Goal: Task Accomplishment & Management: Manage account settings

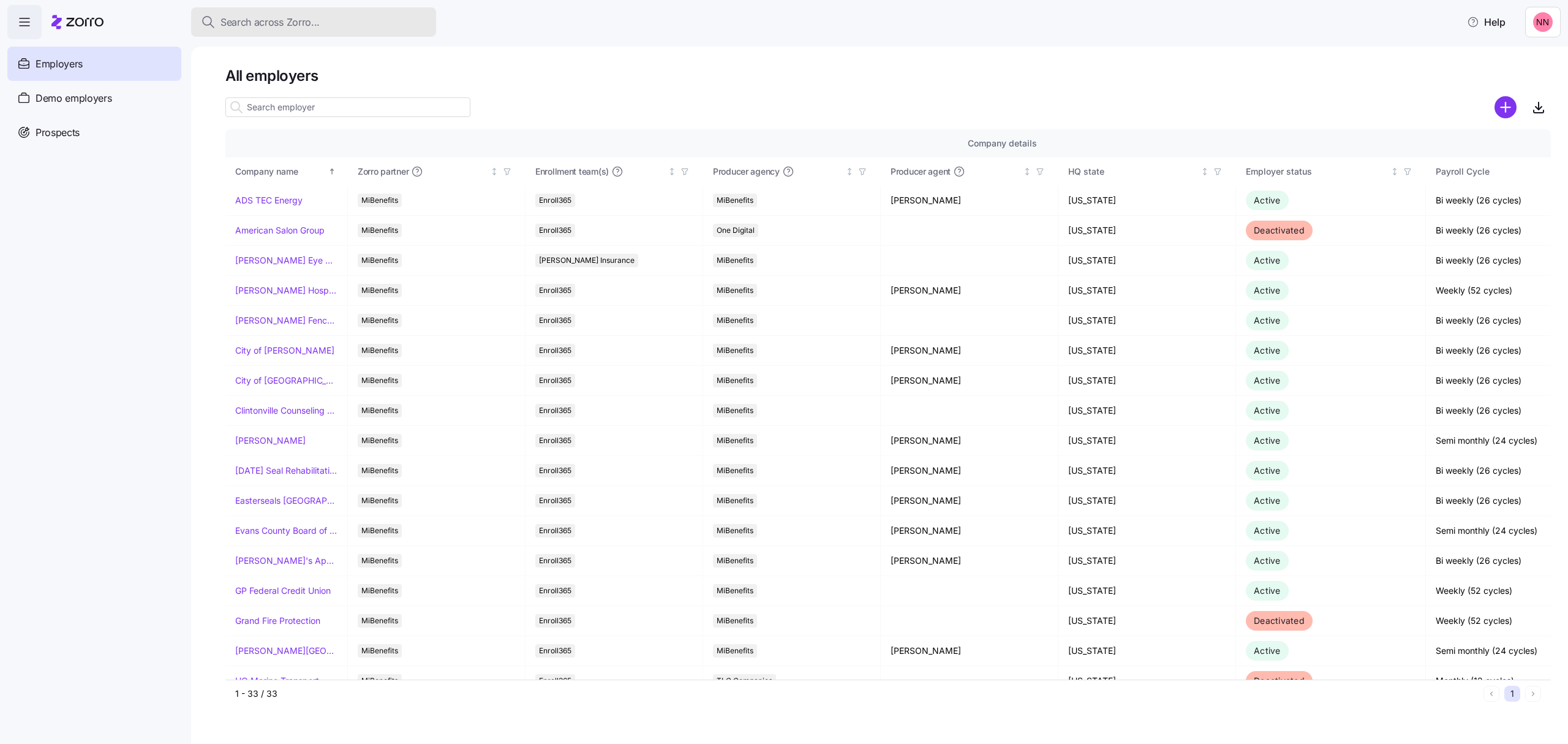
click at [332, 16] on div "Search across Zorro..." at bounding box center [313, 22] width 226 height 16
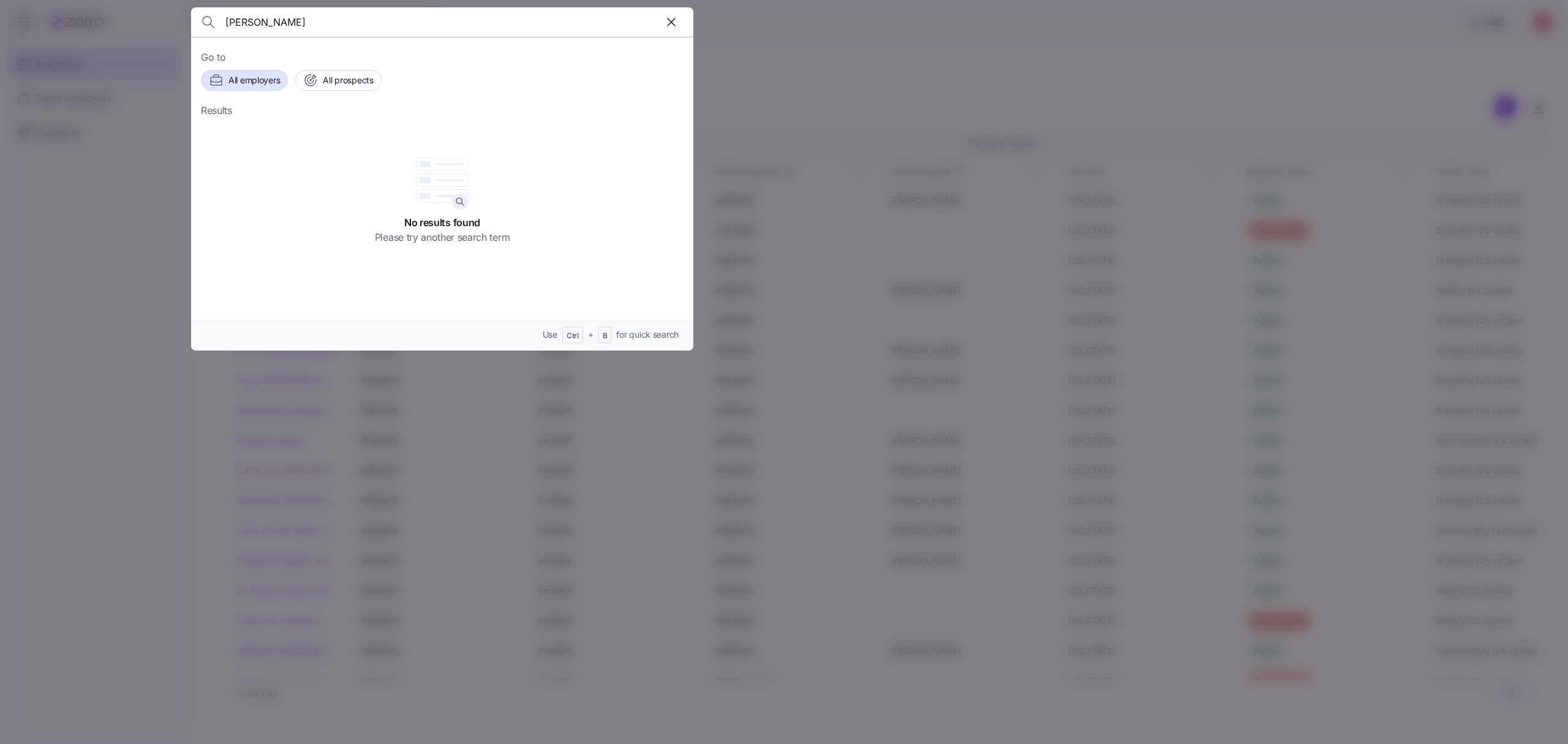
type input "[PERSON_NAME]"
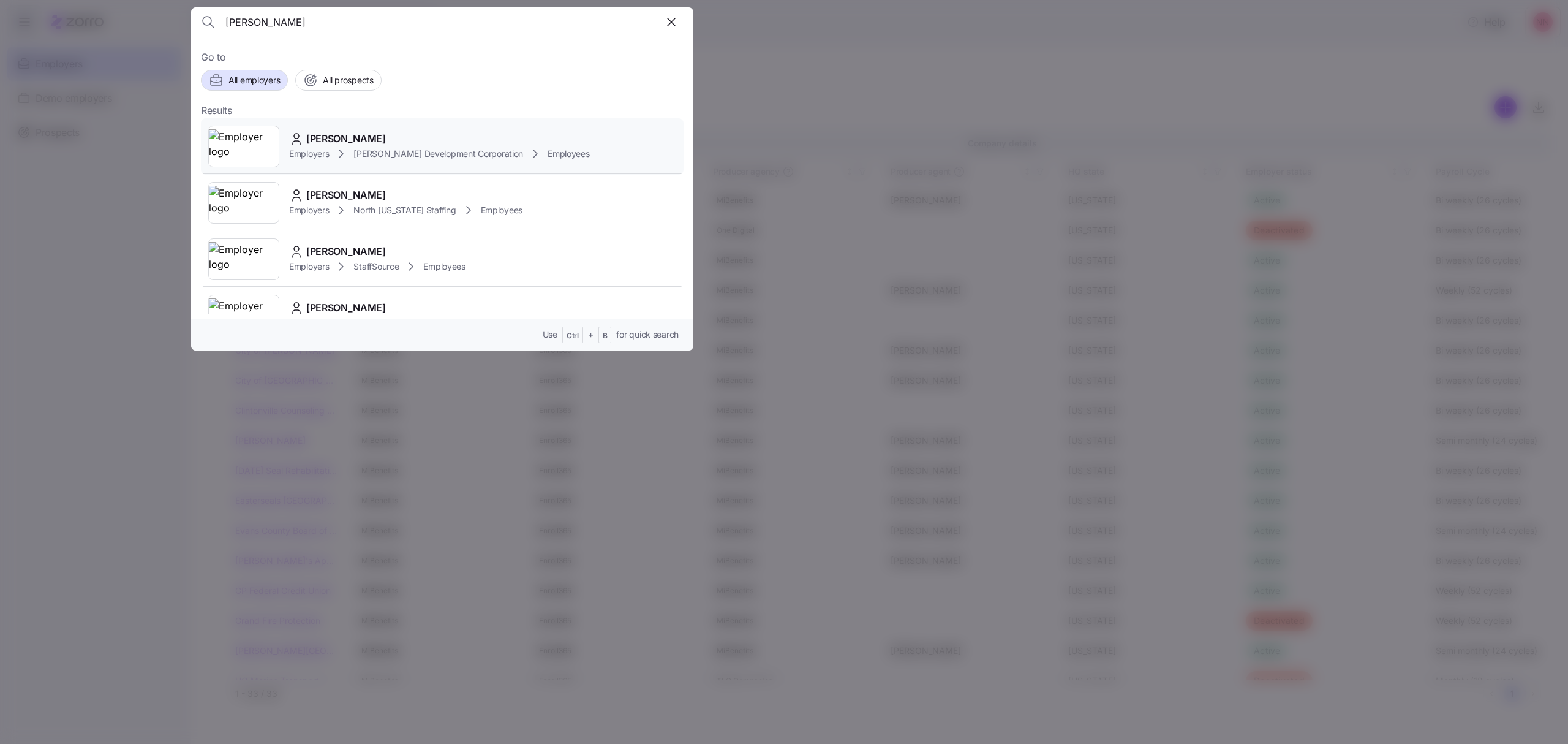
click at [376, 130] on div "[PERSON_NAME] Employers [PERSON_NAME] Development Corporation Employees" at bounding box center [442, 146] width 483 height 56
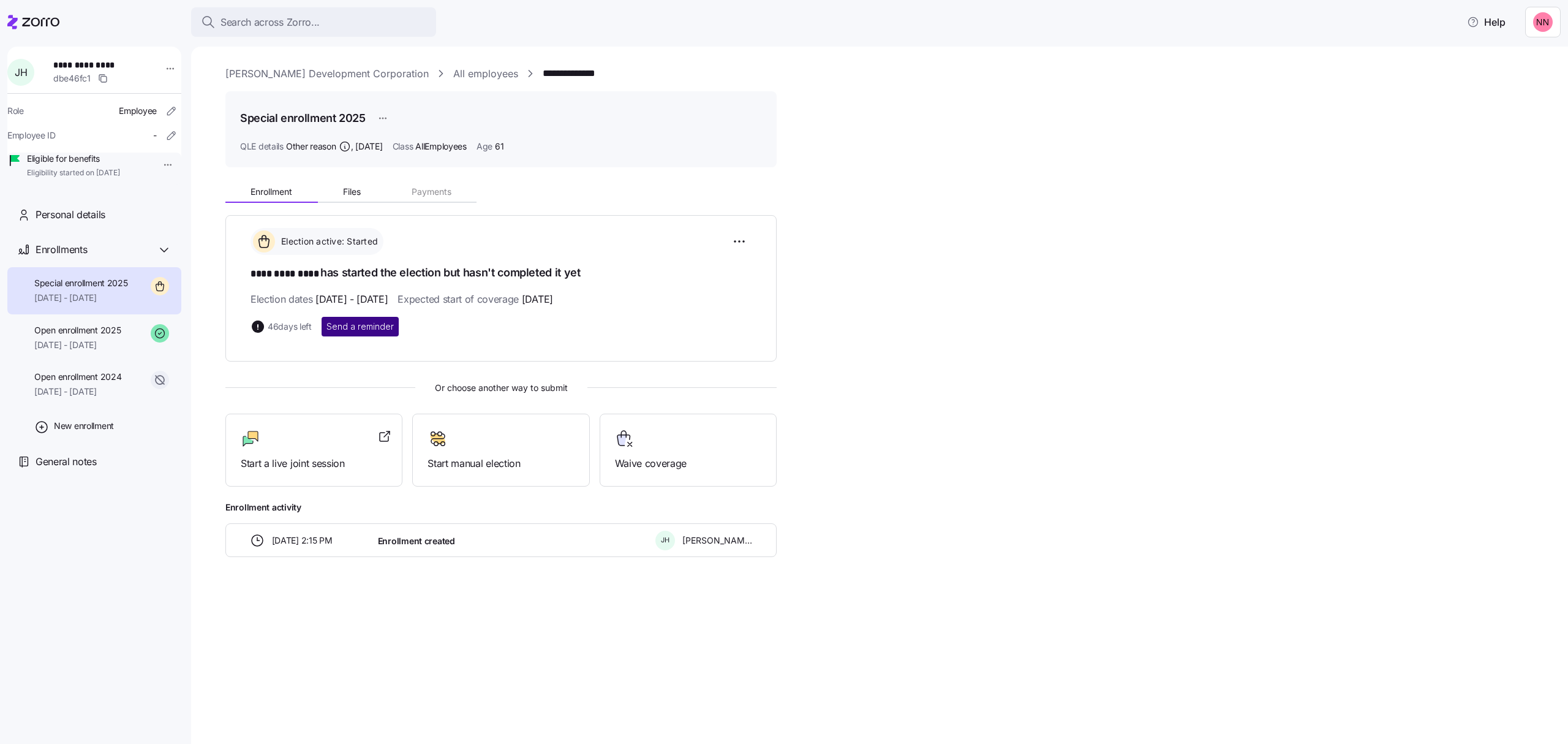
click at [361, 324] on span "Send a reminder" at bounding box center [359, 326] width 67 height 13
